Goal: Task Accomplishment & Management: Complete application form

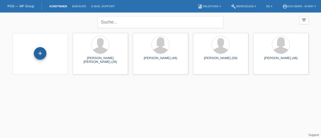
click at [41, 53] on div "+" at bounding box center [40, 53] width 13 height 13
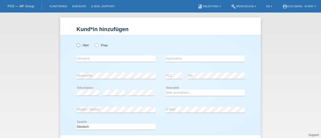
click at [76, 43] on icon at bounding box center [76, 43] width 0 height 0
click at [77, 45] on input "Herr" at bounding box center [77, 44] width 3 height 3
radio input "true"
click at [85, 56] on input "text" at bounding box center [115, 59] width 79 height 6
type input "naser"
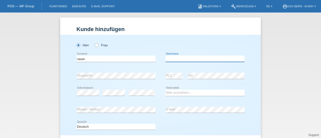
click at [225, 60] on input "text" at bounding box center [204, 59] width 79 height 6
click at [166, 58] on input "qasimi" at bounding box center [204, 59] width 79 height 6
type input "Qasimi"
click at [76, 58] on input "naser" at bounding box center [115, 59] width 79 height 6
type input "Naser"
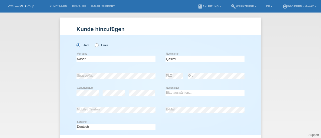
click at [68, 89] on div "Herr Frau Naser error Vorname" at bounding box center [160, 85] width 200 height 100
click at [117, 87] on div "error" at bounding box center [113, 92] width 23 height 17
click at [176, 94] on select "Bitte auswählen... Schweiz Deutschland Liechtenstein Österreich ------------ Af…" at bounding box center [204, 93] width 79 height 6
select select "AF"
click at [165, 90] on select "Bitte auswählen... Schweiz Deutschland Liechtenstein Österreich ------------ Af…" at bounding box center [204, 93] width 79 height 6
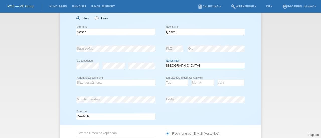
scroll to position [29, 0]
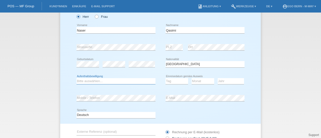
click at [105, 80] on select "Bitte auswählen... C B B - Flüchtlingsstatus Andere" at bounding box center [115, 81] width 79 height 6
select select "C"
click at [76, 78] on select "Bitte auswählen... C B B - Flüchtlingsstatus Andere" at bounding box center [115, 81] width 79 height 6
click at [174, 81] on select "Tag 01 02 03 04 05 06 07 08 09 10 11" at bounding box center [176, 81] width 23 height 6
click at [179, 88] on div "Tag 01 02 03 04 05 06 07 08 09 10 11 12 13 14 15 16" at bounding box center [176, 81] width 23 height 17
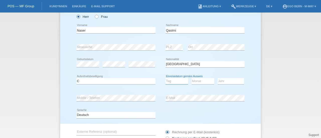
click at [170, 81] on select "Tag 01 02 03 04 05 06 07 08 09 10 11" at bounding box center [176, 81] width 23 height 6
select select "20"
click at [165, 78] on select "Tag 01 02 03 04 05 06 07 08 09 10 11" at bounding box center [176, 81] width 23 height 6
click at [197, 79] on select "Monat 01 02 03 04 05 06 07 08 09 10 11" at bounding box center [202, 81] width 23 height 6
select select "12"
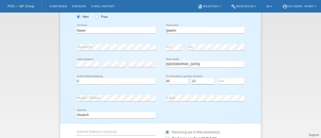
click at [191, 78] on select "Monat 01 02 03 04 05 06 07 08 09 10 11" at bounding box center [202, 81] width 23 height 6
click at [232, 78] on select "Jahr 2025 2024 2023 2022 2021 2020 2019 2018 2017 2016 2015 2014 2013 2012 2011…" at bounding box center [231, 81] width 26 height 6
click at [228, 81] on select "Jahr 2025 2024 2023 2022 2021 2020 2019 2018 2017 2016 2015 2014 2013 2012 2011…" at bounding box center [231, 81] width 26 height 6
click at [218, 78] on select "Jahr 2025 2024 2023 2022 2021 2020 2019 2018 2017 2016 2015 2014 2013 2012 2011…" at bounding box center [231, 81] width 26 height 6
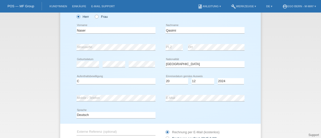
click at [226, 85] on div "Jahr 2025 2024 2023 2022 2021 2020 2019 2018 2017" at bounding box center [231, 81] width 26 height 17
click at [224, 80] on select "Jahr 2025 2024 2023 2022 2021 2020 2019 2018 2017 2016 2015 2014 2013 2012 2011…" at bounding box center [231, 81] width 26 height 6
select select "2013"
click at [218, 78] on select "Jahr 2025 2024 2023 2022 2021 2020 2019 2018 2017 2016 2015 2014 2013 2012 2011…" at bounding box center [231, 81] width 26 height 6
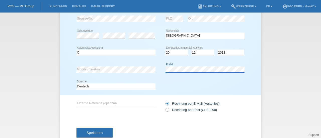
scroll to position [71, 0]
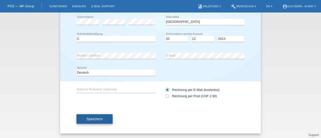
click at [89, 122] on button "Speichern" at bounding box center [94, 119] width 36 height 10
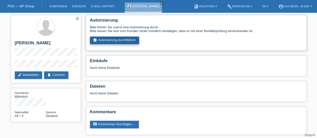
click at [104, 41] on link "assignment_turned_in Autorisierung durchführen" at bounding box center [114, 41] width 49 height 8
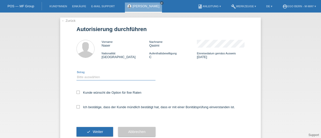
click at [84, 77] on select "Bitte auswählen CHF 1.00 - CHF 499.00 CHF 500.00 - CHF 1'999.00 CHF 2'000.00 - …" at bounding box center [115, 77] width 79 height 6
select select "2"
click at [76, 74] on select "Bitte auswählen CHF 1.00 - CHF 499.00 CHF 500.00 - CHF 1'999.00 CHF 2'000.00 - …" at bounding box center [115, 77] width 79 height 6
click at [78, 93] on label "Kunde wünscht die Option für fixe Raten" at bounding box center [108, 93] width 65 height 4
click at [78, 93] on input "Kunde wünscht die Option für fixe Raten" at bounding box center [77, 92] width 3 height 3
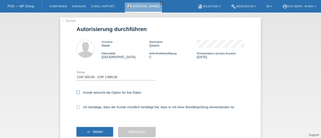
checkbox input "true"
click at [76, 107] on icon at bounding box center [77, 106] width 3 height 3
click at [76, 107] on input "Ich bestätige, dass der Kunde mündlich bestätigt hat, dass er mit einer Bonität…" at bounding box center [77, 106] width 3 height 3
checkbox input "true"
click at [98, 133] on span "Weiter" at bounding box center [98, 132] width 10 height 4
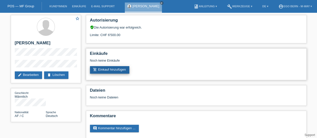
click at [109, 69] on link "add_shopping_cart Einkauf hinzufügen" at bounding box center [110, 70] width 40 height 8
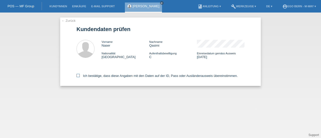
click at [77, 76] on icon at bounding box center [77, 75] width 3 height 3
click at [77, 76] on input "Ich bestätige, dass diese Angaben mit den Daten auf der ID, Pass oder Ausländer…" at bounding box center [77, 75] width 3 height 3
checkbox input "true"
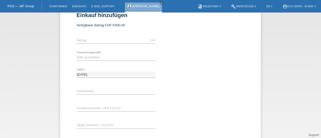
scroll to position [13, 0]
click at [90, 61] on div "Bitte auswählen Fixe Raten Kauf auf Rechnung mit Teilzahlungsoption error Finan…" at bounding box center [115, 58] width 79 height 17
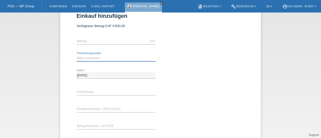
click at [90, 59] on select "Bitte auswählen Fixe Raten Kauf auf Rechnung mit Teilzahlungsoption" at bounding box center [115, 58] width 79 height 6
select select "77"
click at [76, 55] on select "Bitte auswählen Fixe Raten Kauf auf Rechnung mit Teilzahlungsoption" at bounding box center [115, 58] width 79 height 6
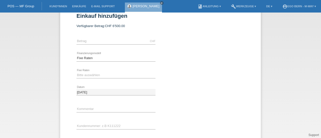
click at [87, 52] on div "Bitte auswählen Fixe Raten Kauf auf Rechnung mit Teilzahlungsoption error Finan…" at bounding box center [115, 58] width 79 height 17
click at [91, 53] on div "Bitte auswählen Fixe Raten Kauf auf Rechnung mit Teilzahlungsoption error Finan…" at bounding box center [115, 58] width 79 height 17
click at [94, 54] on div "Bitte auswählen Fixe Raten Kauf auf Rechnung mit Teilzahlungsoption error Finan…" at bounding box center [115, 58] width 79 height 17
click at [92, 58] on select "Bitte auswählen Fixe Raten Kauf auf Rechnung mit Teilzahlungsoption" at bounding box center [115, 58] width 79 height 6
click at [76, 55] on select "Bitte auswählen Fixe Raten Kauf auf Rechnung mit Teilzahlungsoption" at bounding box center [115, 58] width 79 height 6
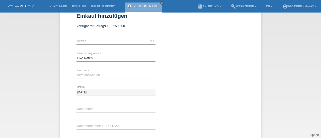
click at [93, 52] on div "Bitte auswählen Fixe Raten Kauf auf Rechnung mit Teilzahlungsoption error Finan…" at bounding box center [115, 58] width 79 height 17
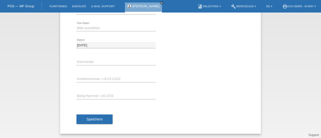
scroll to position [0, 0]
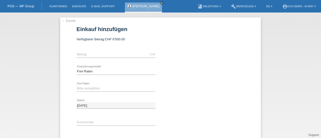
click at [70, 19] on link "← Zurück" at bounding box center [68, 21] width 14 height 4
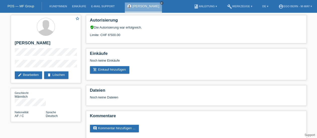
click at [239, 3] on li "build Werkzeuge ▾" at bounding box center [240, 6] width 30 height 13
click at [238, 6] on link "build Werkzeuge ▾" at bounding box center [240, 6] width 30 height 3
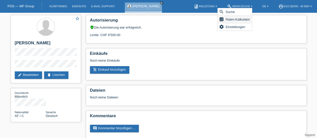
click at [237, 18] on span "Raten-Kalkulator" at bounding box center [238, 19] width 26 height 6
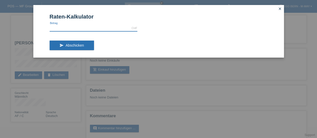
click at [94, 27] on input "text" at bounding box center [94, 28] width 88 height 6
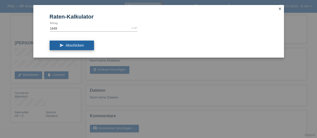
click at [83, 45] on span "Abschicken" at bounding box center [75, 45] width 18 height 4
type input "1649.00"
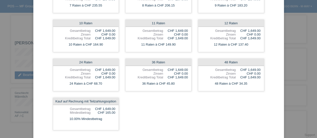
scroll to position [130, 0]
